Goal: Information Seeking & Learning: Compare options

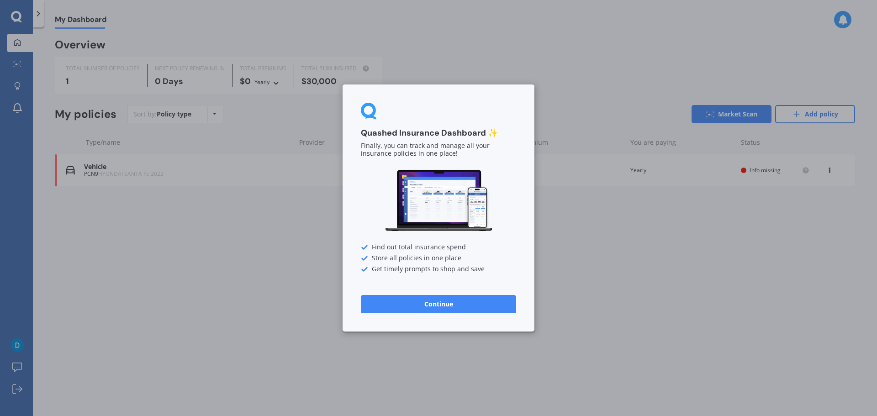
click at [454, 300] on button "Continue" at bounding box center [438, 304] width 155 height 18
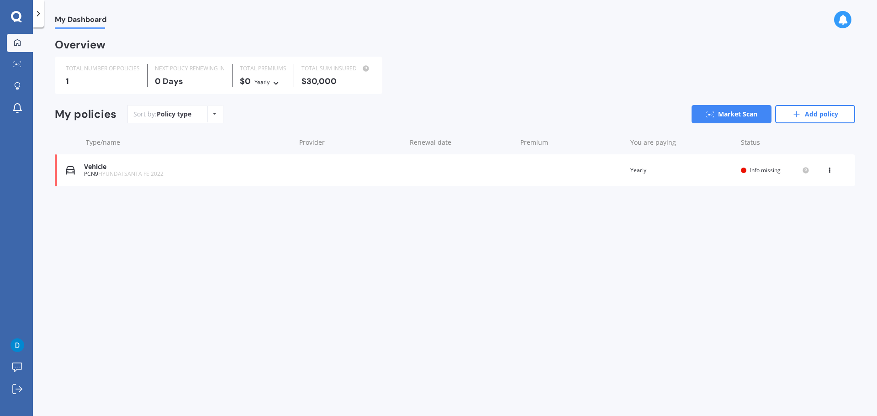
click at [109, 173] on span "HYUNDAI SANTA FE 2022" at bounding box center [130, 174] width 65 height 8
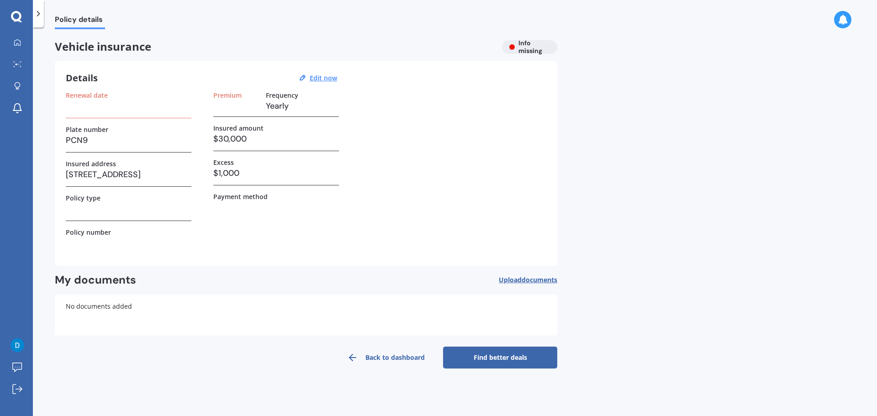
click at [153, 110] on h3 at bounding box center [129, 106] width 126 height 14
click at [491, 358] on link "Find better deals" at bounding box center [500, 358] width 114 height 22
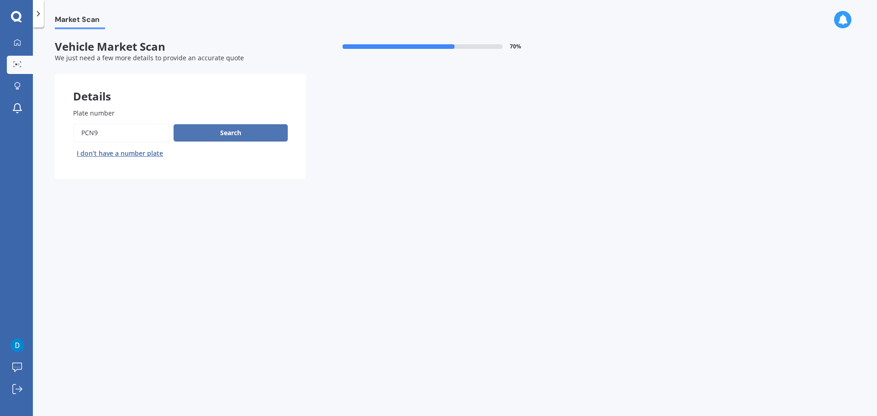
click at [250, 131] on button "Search" at bounding box center [231, 132] width 114 height 17
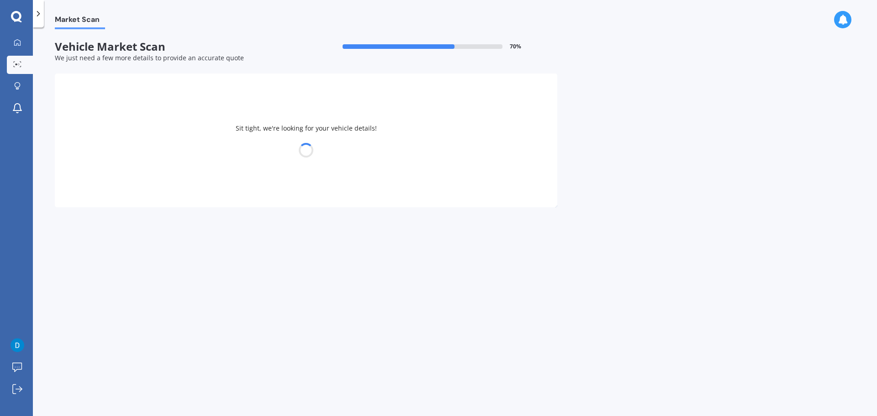
select select "HYUNDAI"
select select "[GEOGRAPHIC_DATA]"
select select "16"
select select "11"
select select "1984"
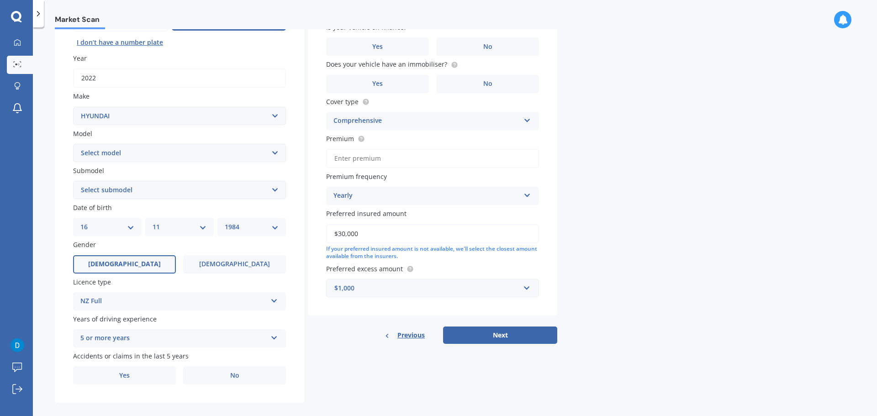
scroll to position [121, 0]
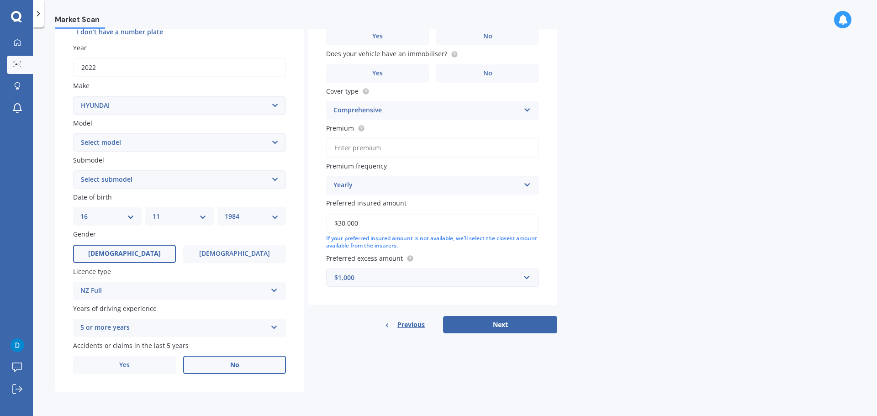
click at [245, 368] on label "No" at bounding box center [234, 365] width 103 height 18
click at [0, 0] on input "No" at bounding box center [0, 0] width 0 height 0
click at [150, 182] on select "Select submodel 2.2 4WD CRDi Elite Turbo Diesel A5 2.2 4WD CRDi Turbo Diesel A5…" at bounding box center [179, 179] width 213 height 18
select select "TM 2.2 DT 4WD 8AT"
click at [73, 170] on select "Select submodel 2.2 4WD CRDi Elite Turbo Diesel A5 2.2 4WD CRDi Turbo Diesel A5…" at bounding box center [179, 179] width 213 height 18
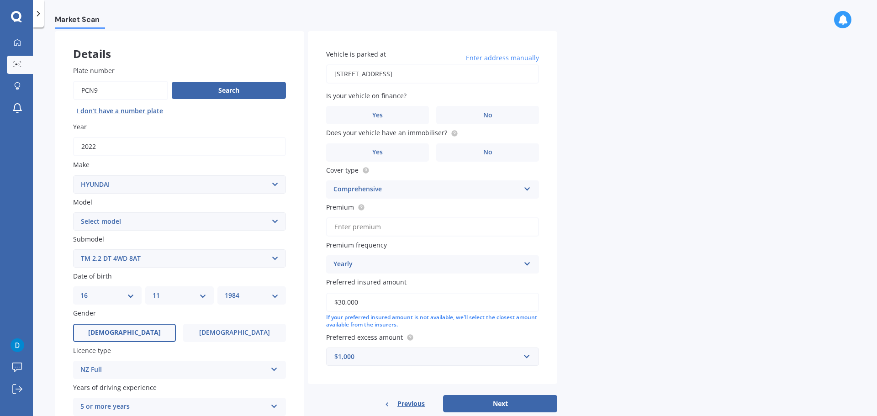
scroll to position [0, 0]
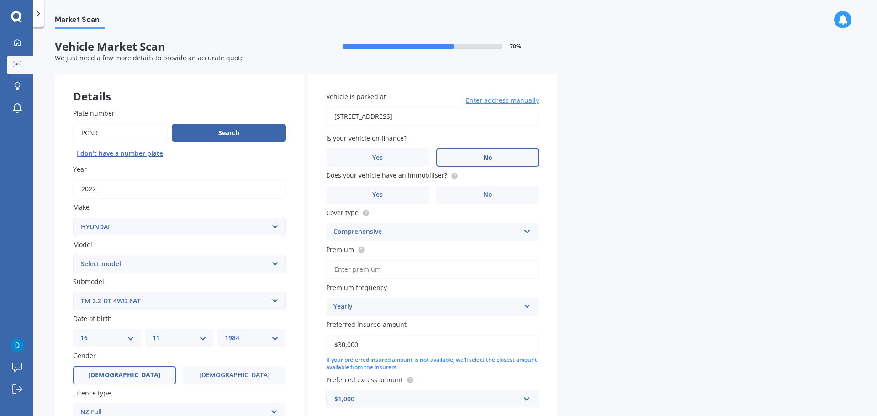
click at [516, 159] on label "No" at bounding box center [487, 157] width 103 height 18
click at [0, 0] on input "No" at bounding box center [0, 0] width 0 height 0
click at [381, 196] on span "Yes" at bounding box center [377, 195] width 11 height 8
click at [0, 0] on input "Yes" at bounding box center [0, 0] width 0 height 0
click at [451, 178] on circle at bounding box center [454, 176] width 6 height 6
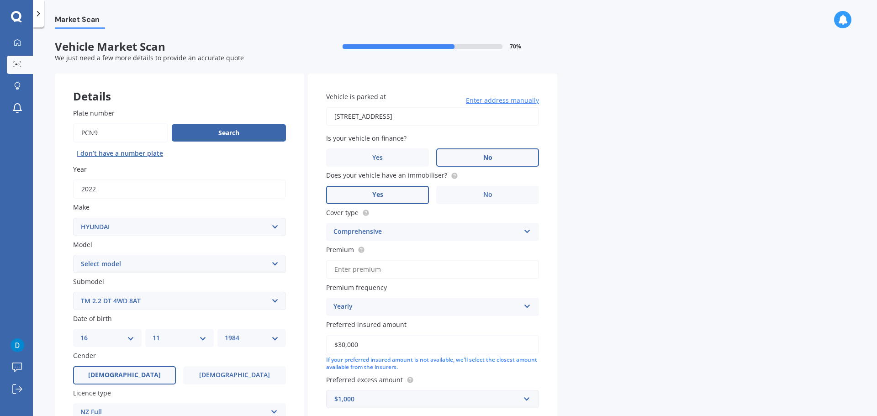
click at [381, 191] on span "Yes" at bounding box center [377, 195] width 11 height 8
click at [0, 0] on input "Yes" at bounding box center [0, 0] width 0 height 0
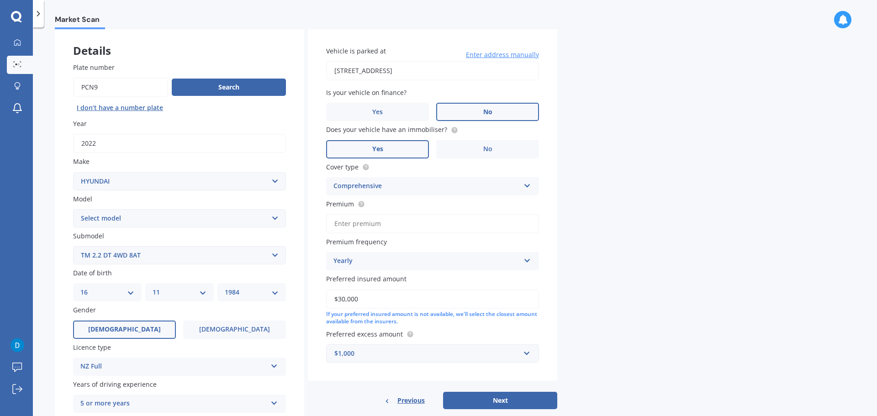
click at [394, 223] on input "Premium" at bounding box center [432, 223] width 213 height 19
click at [359, 207] on icon at bounding box center [361, 203] width 7 height 7
click at [360, 203] on icon at bounding box center [361, 204] width 2 height 2
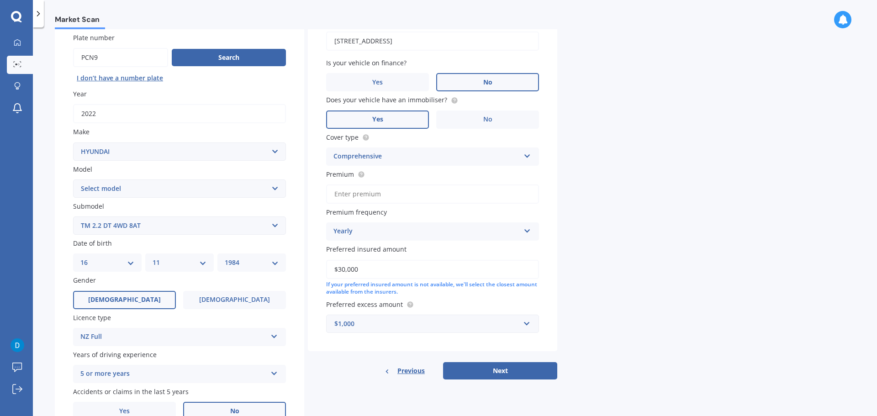
scroll to position [91, 0]
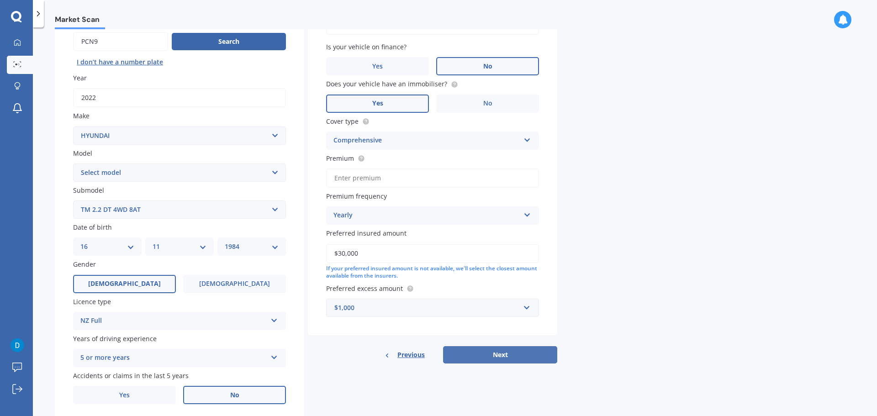
click at [489, 353] on button "Next" at bounding box center [500, 354] width 114 height 17
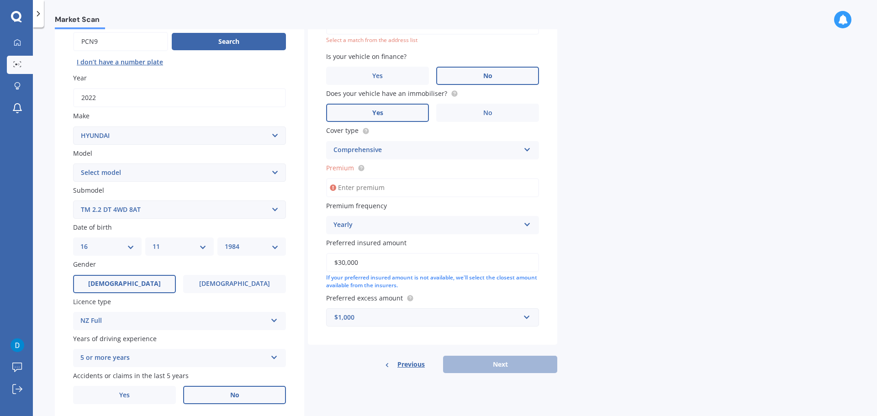
scroll to position [63, 0]
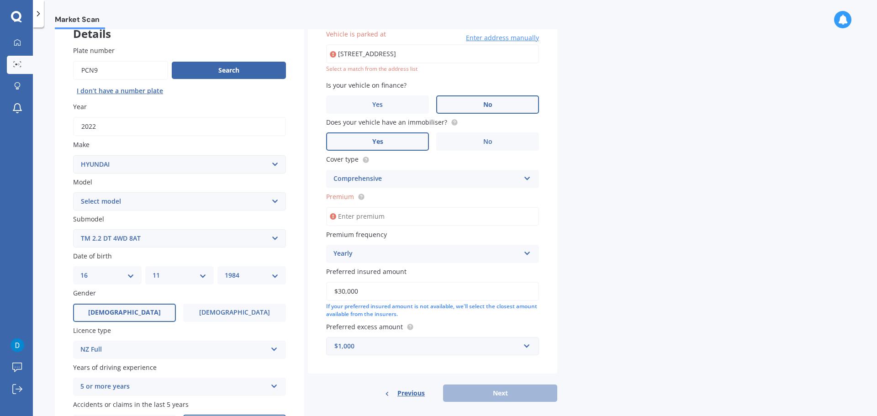
type input "[STREET_ADDRESS]"
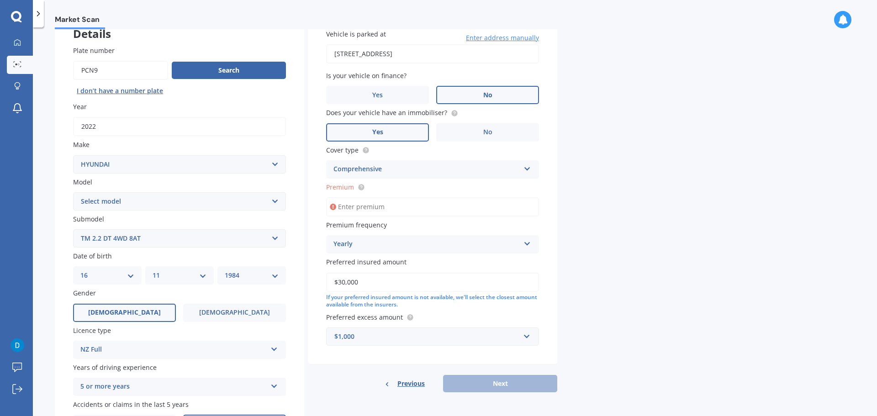
click at [379, 207] on input "Premium" at bounding box center [432, 206] width 213 height 19
type input "$1,218.16"
click at [484, 384] on button "Next" at bounding box center [500, 383] width 114 height 17
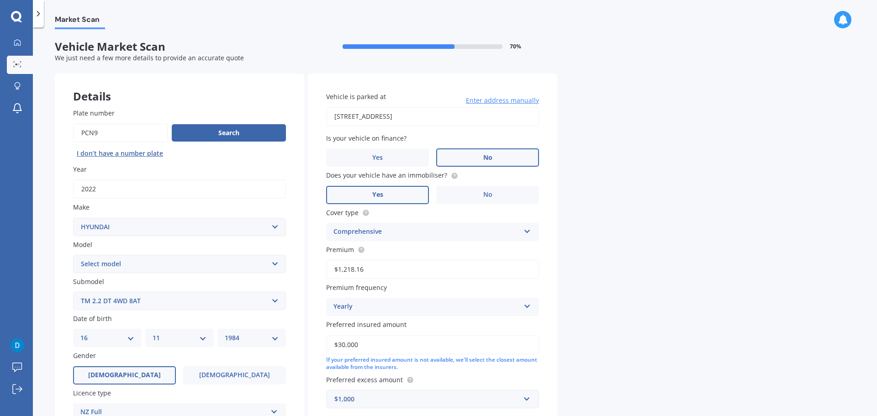
select select "16"
select select "11"
select select "1984"
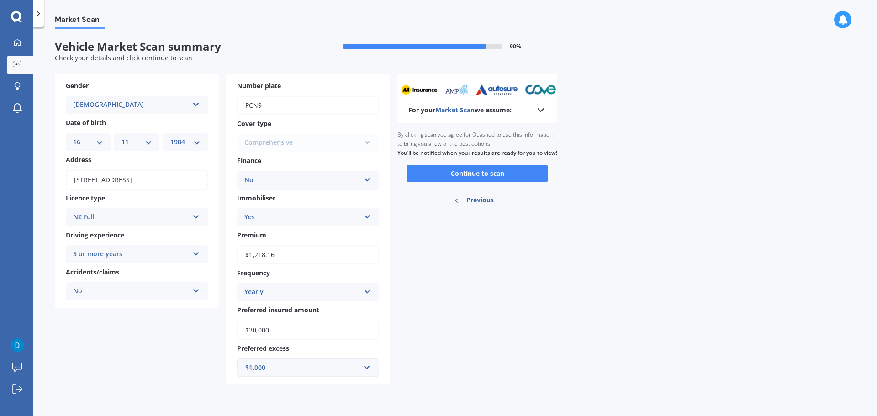
click at [479, 180] on button "Continue to scan" at bounding box center [477, 173] width 142 height 17
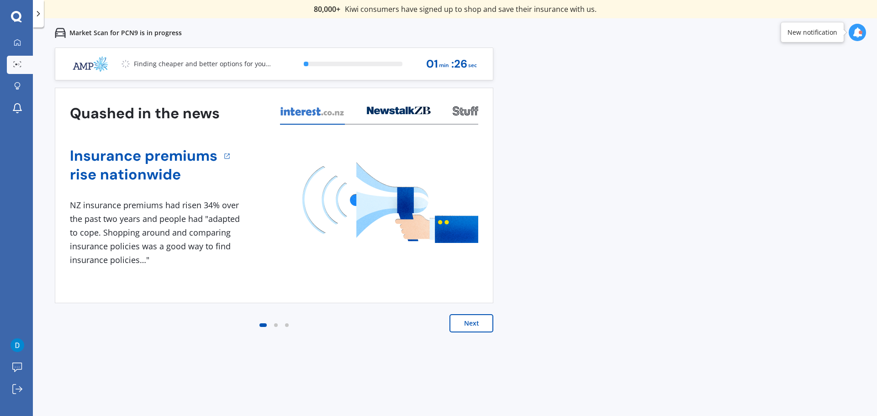
click at [495, 331] on div "Previous 80,000+ [DEMOGRAPHIC_DATA] consumers have signed up to shop and save t…" at bounding box center [455, 255] width 844 height 416
click at [461, 314] on button "Next" at bounding box center [471, 323] width 44 height 18
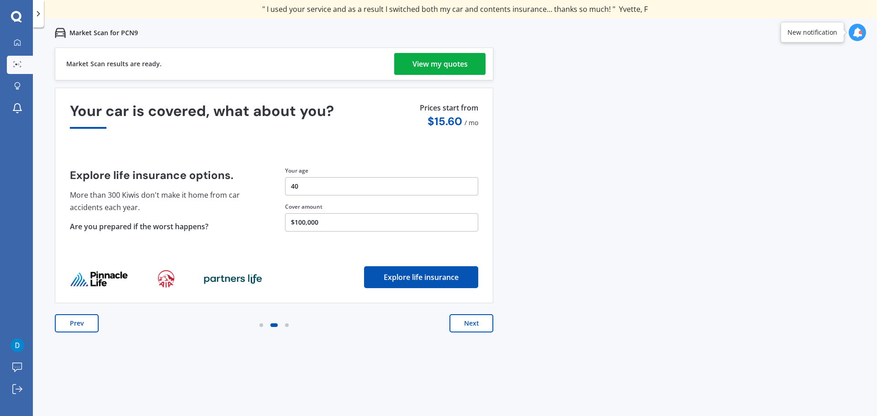
click at [427, 61] on div "View my quotes" at bounding box center [439, 64] width 55 height 22
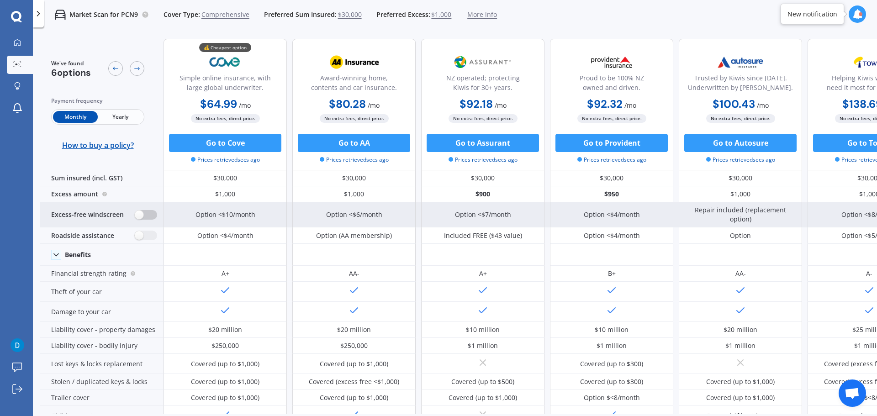
click at [147, 216] on label at bounding box center [146, 215] width 22 height 10
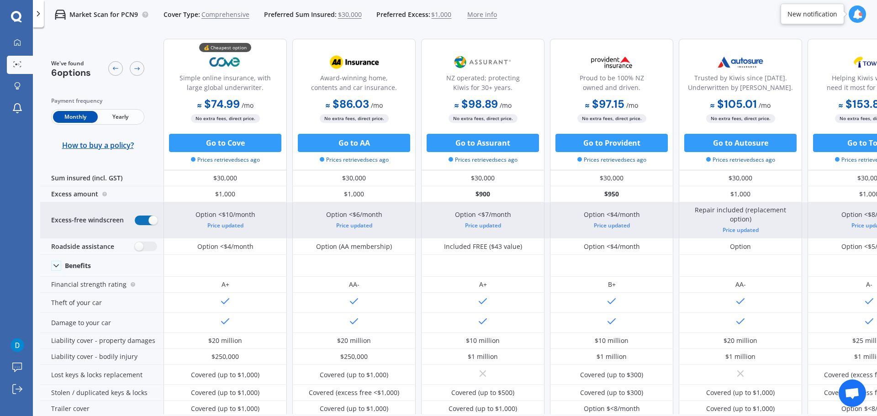
click at [147, 216] on label at bounding box center [146, 221] width 22 height 10
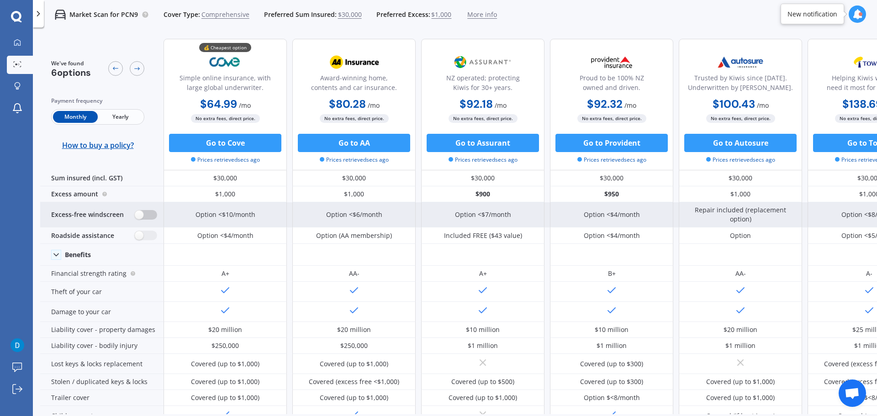
click at [147, 217] on label at bounding box center [146, 215] width 22 height 10
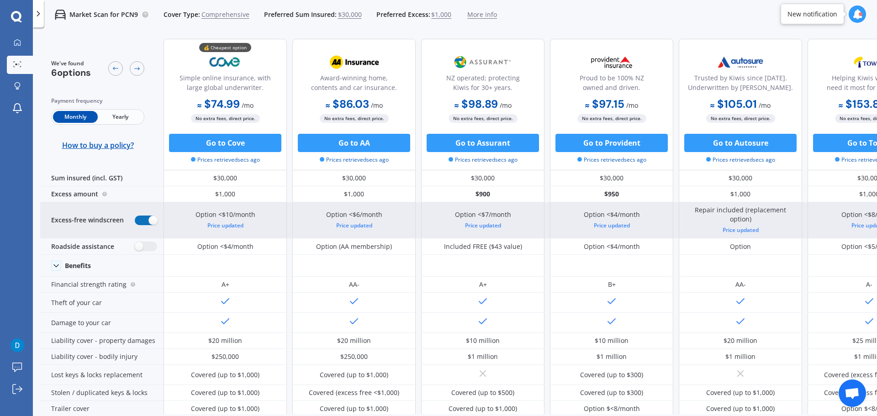
click at [148, 218] on label at bounding box center [146, 221] width 22 height 10
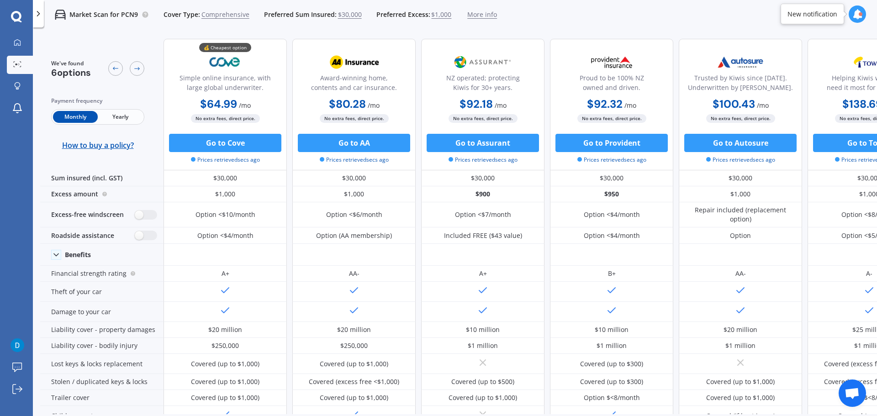
click at [41, 16] on icon at bounding box center [38, 13] width 9 height 9
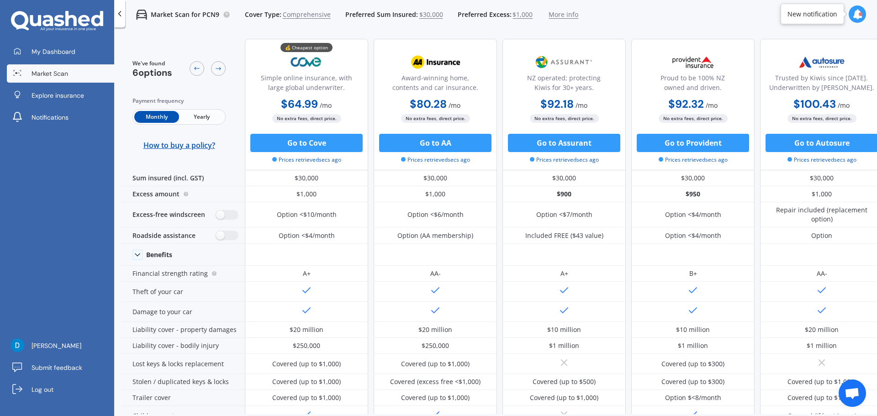
click at [123, 12] on icon at bounding box center [119, 13] width 9 height 9
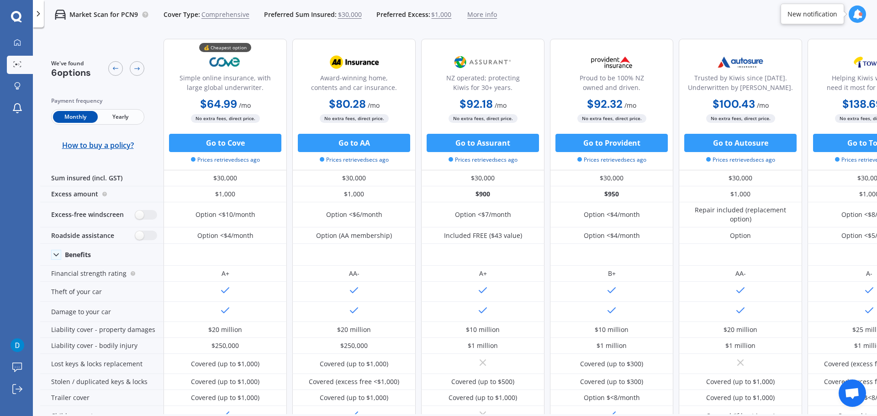
click at [121, 113] on span "Yearly" at bounding box center [120, 117] width 45 height 12
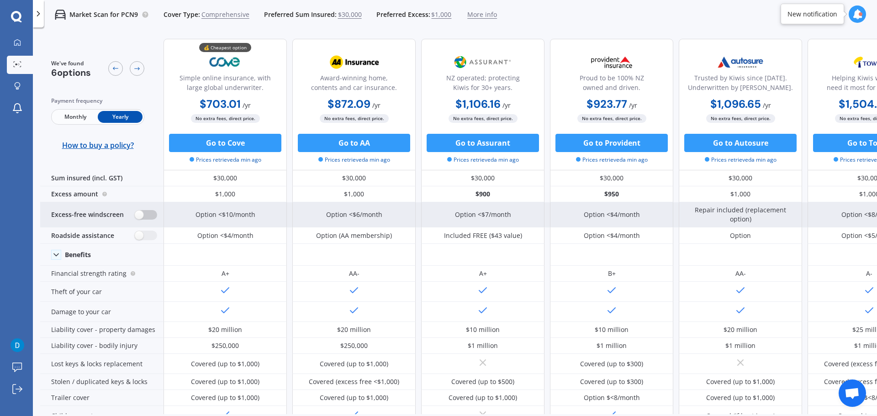
click at [142, 214] on label at bounding box center [146, 215] width 22 height 10
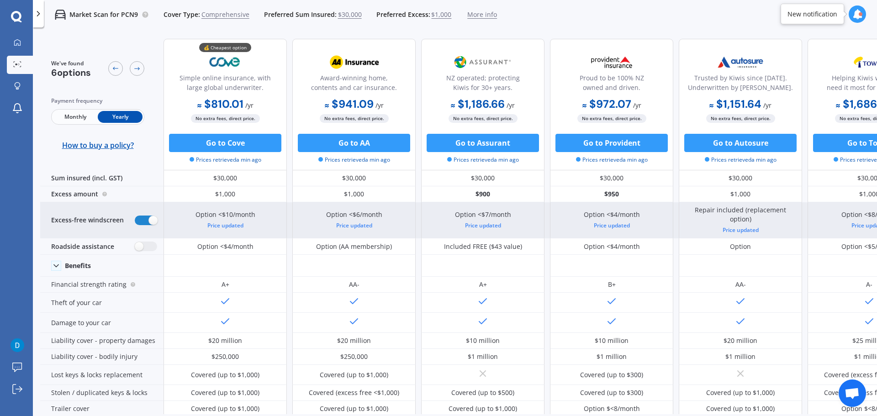
click at [142, 214] on div "Excess-free windscreen" at bounding box center [101, 220] width 123 height 36
click at [147, 221] on label at bounding box center [146, 221] width 22 height 10
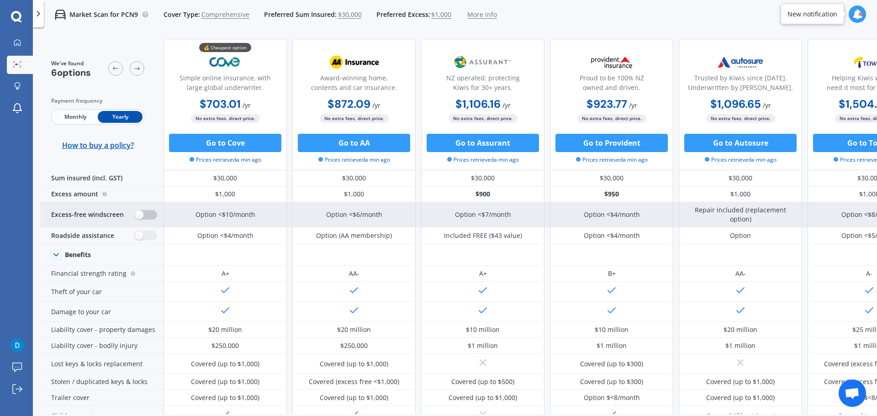
click at [147, 216] on label at bounding box center [146, 215] width 22 height 10
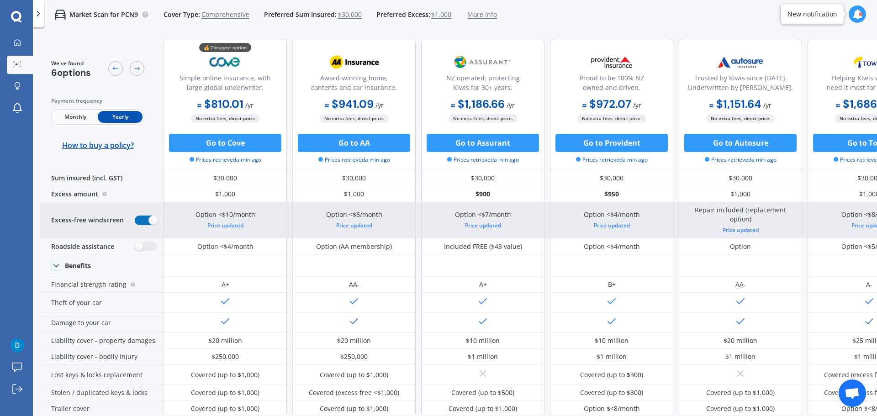
click at [147, 216] on label at bounding box center [146, 221] width 22 height 10
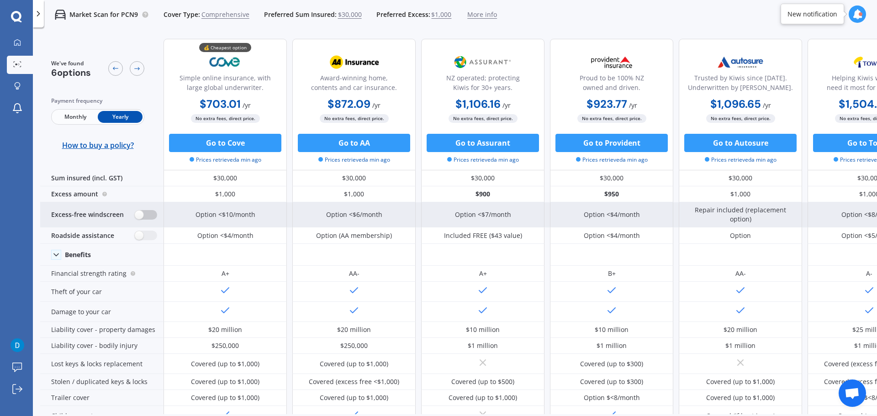
click at [147, 216] on label at bounding box center [146, 215] width 22 height 10
radio input "true"
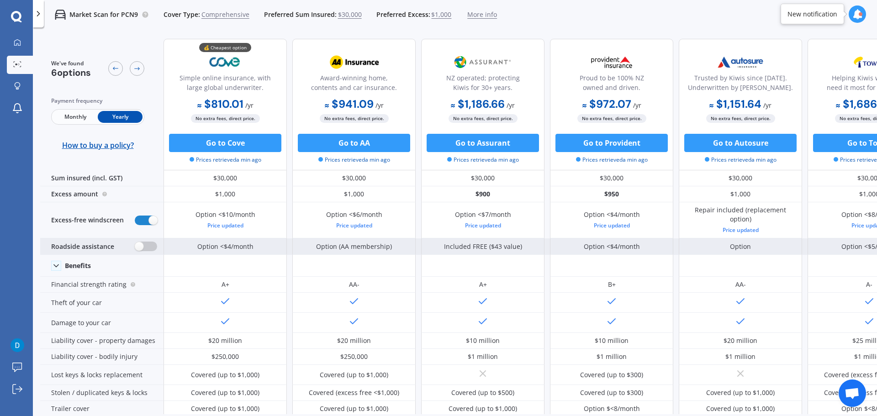
click at [148, 245] on label at bounding box center [146, 247] width 22 height 10
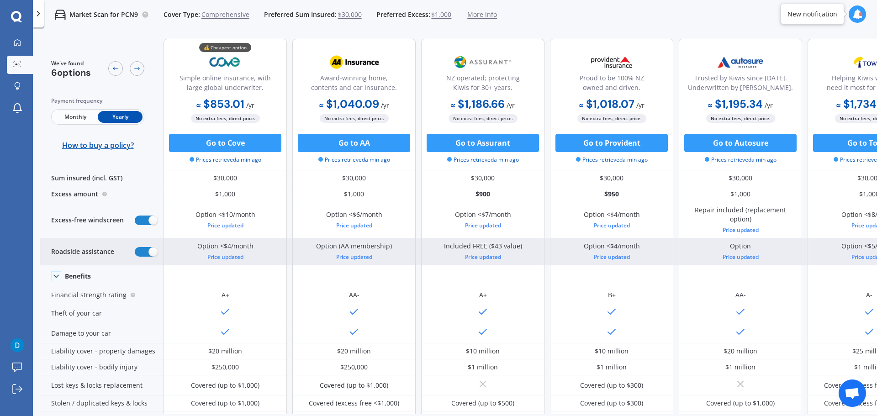
click at [148, 245] on div "Roadside assistance" at bounding box center [101, 251] width 123 height 27
click at [148, 253] on label at bounding box center [146, 252] width 22 height 10
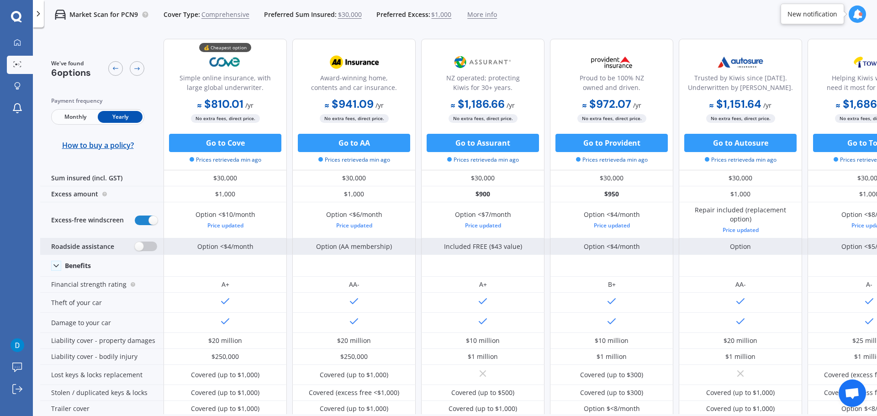
click at [148, 253] on div "Roadside assistance" at bounding box center [101, 246] width 123 height 16
click at [148, 248] on label at bounding box center [146, 247] width 22 height 10
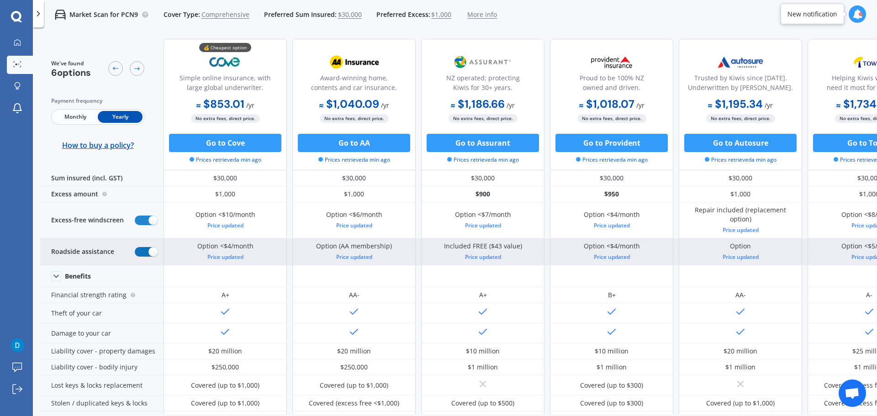
click at [148, 253] on label at bounding box center [146, 252] width 22 height 10
radio input "false"
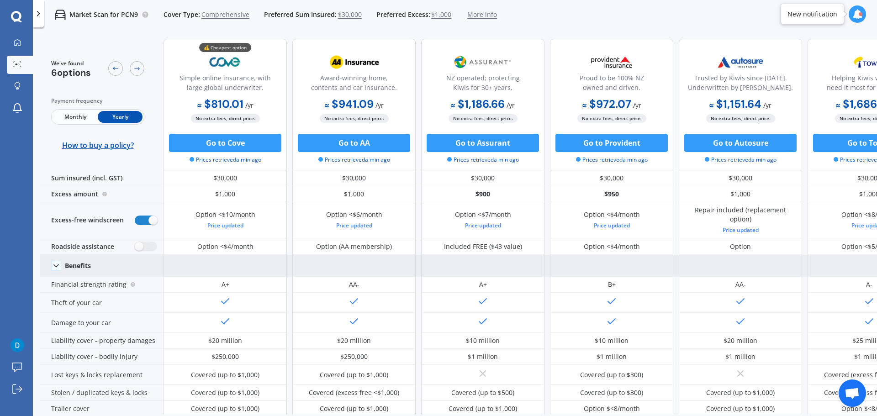
click at [57, 266] on polyline at bounding box center [56, 265] width 5 height 2
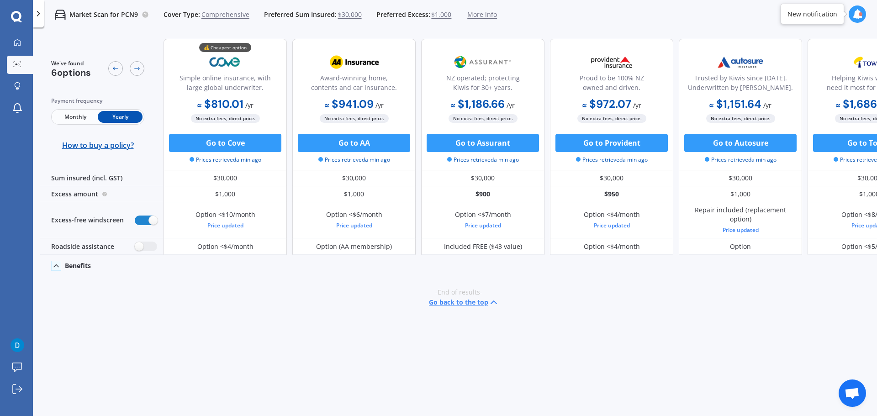
click at [57, 264] on icon at bounding box center [56, 265] width 9 height 9
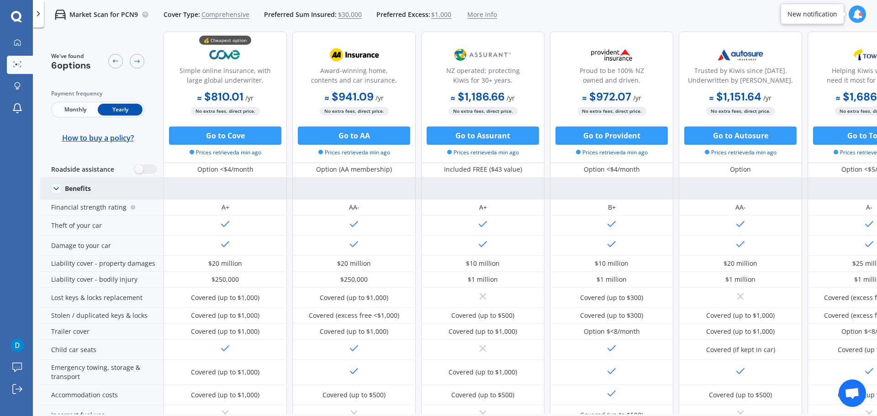
scroll to position [137, 0]
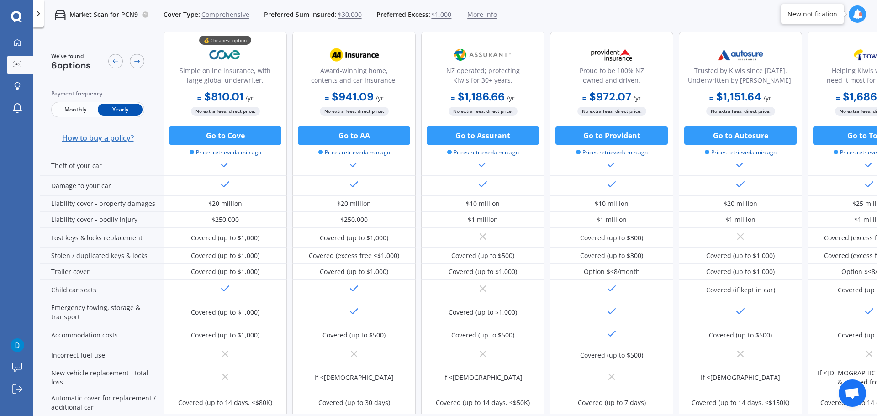
click at [125, 136] on span "How to buy a policy?" at bounding box center [98, 137] width 72 height 9
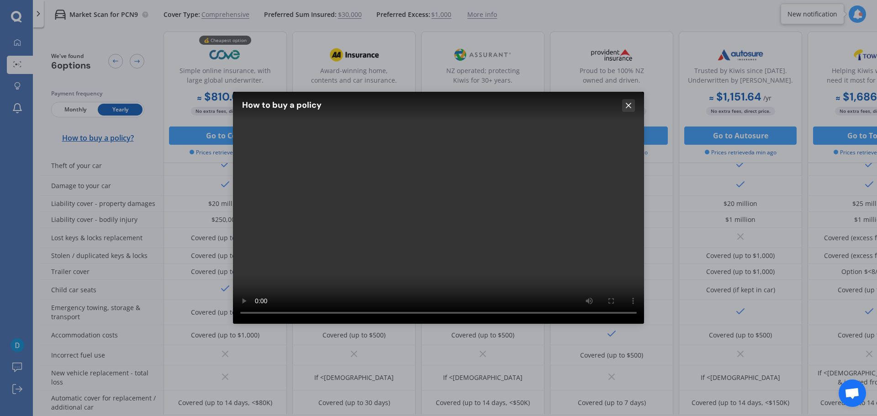
click at [628, 104] on line at bounding box center [628, 105] width 5 height 5
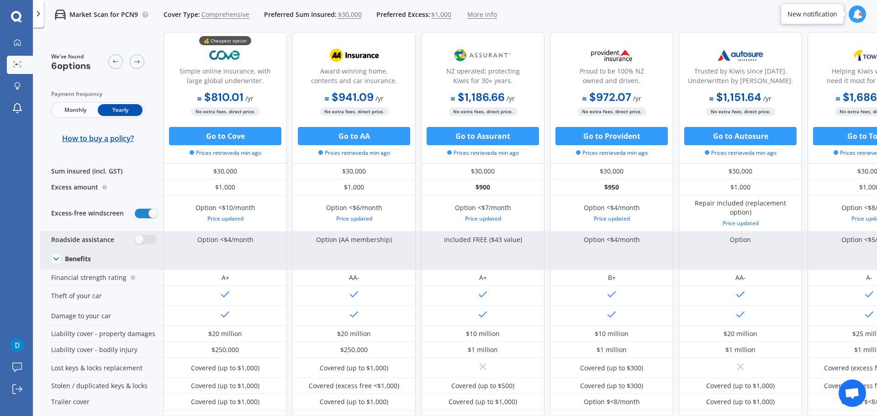
scroll to position [0, 0]
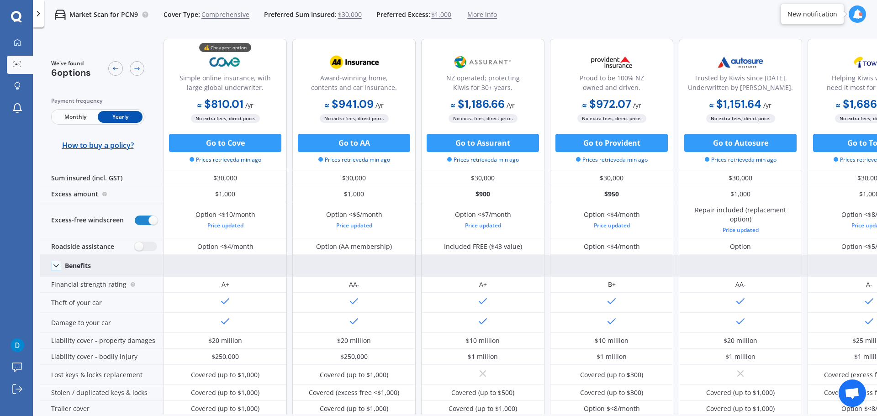
drag, startPoint x: 287, startPoint y: 143, endPoint x: 287, endPoint y: 148, distance: 5.5
click at [287, 148] on div "💰 Cheapest option Simple online insurance, with large global underwriter. $810.…" at bounding box center [546, 105] width 767 height 132
